Goal: Find specific page/section: Find specific page/section

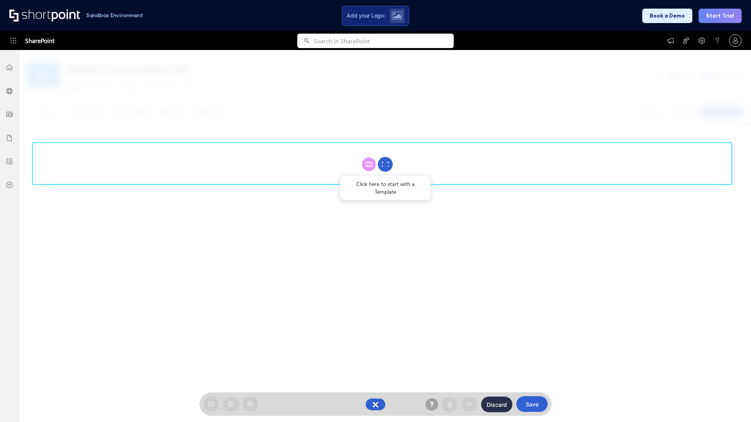
click at [385, 164] on circle at bounding box center [385, 164] width 15 height 15
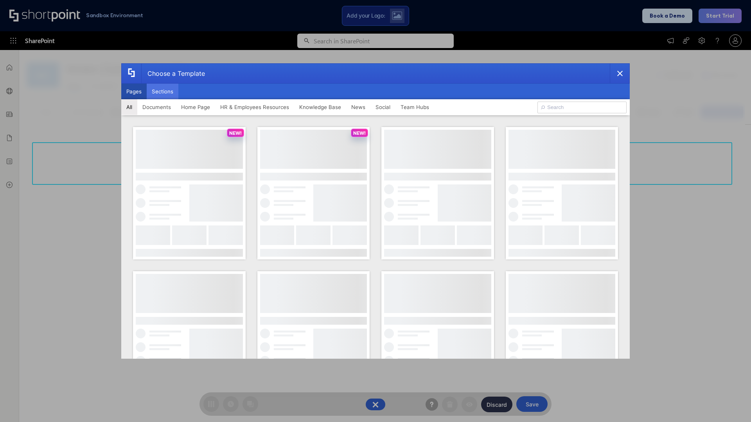
click at [162, 91] on button "Sections" at bounding box center [163, 92] width 32 height 16
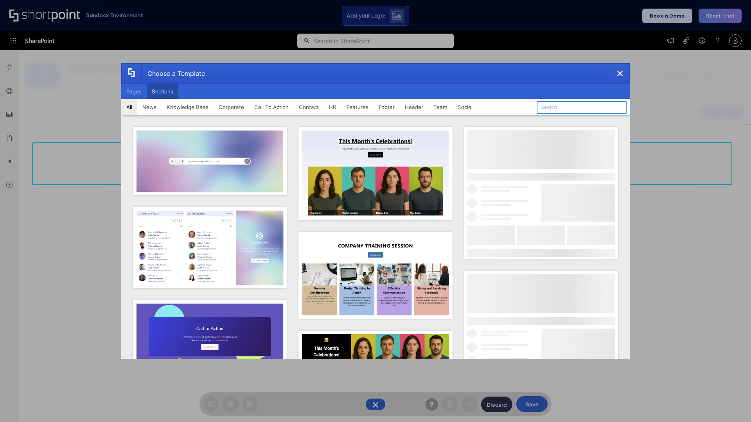
type input "Social News"
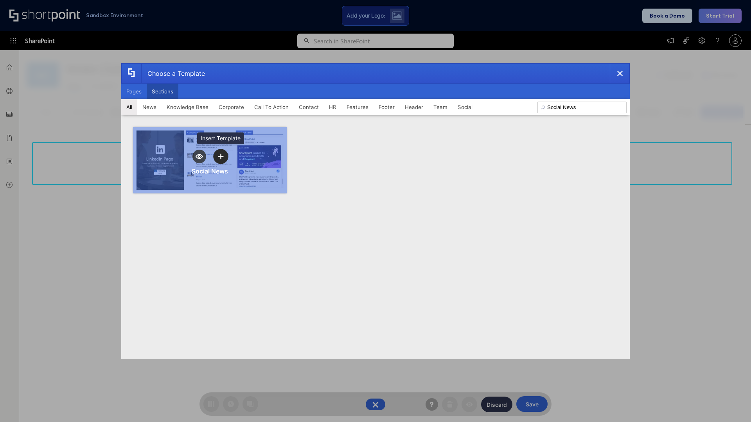
click at [220, 156] on icon "template selector" at bounding box center [220, 156] width 5 height 5
